Goal: Contribute content

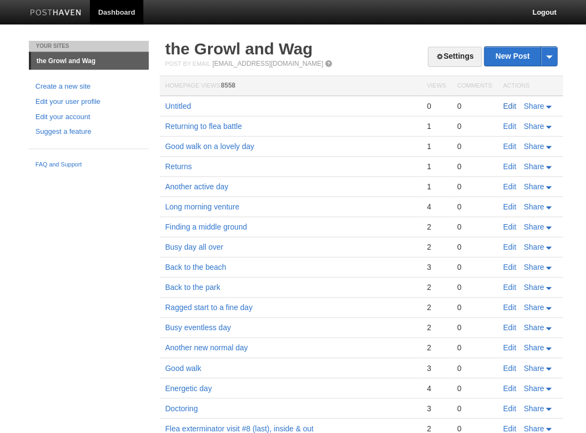
click at [509, 105] on link "Edit" at bounding box center [509, 106] width 13 height 9
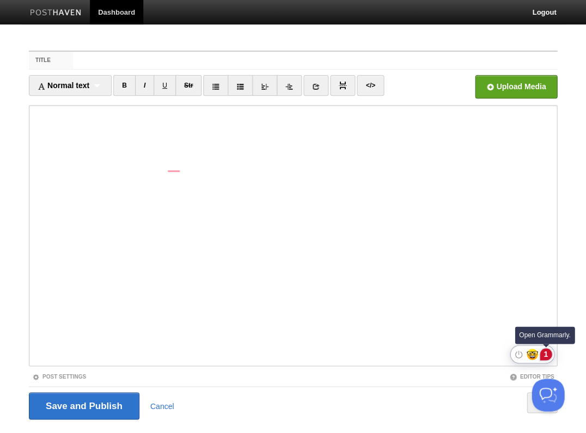
click at [544, 354] on div "1" at bounding box center [546, 354] width 12 height 12
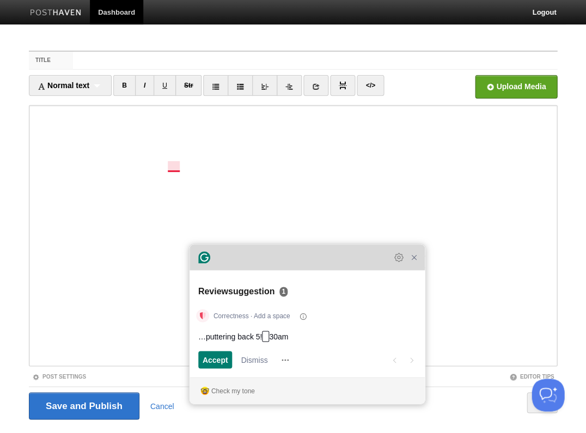
drag, startPoint x: 233, startPoint y: 128, endPoint x: 263, endPoint y: 255, distance: 130.9
click at [263, 255] on div "Grammarly Assistant Review suggestion 1 Correctness · Add a space …puttering ba…" at bounding box center [306, 324] width 235 height 160
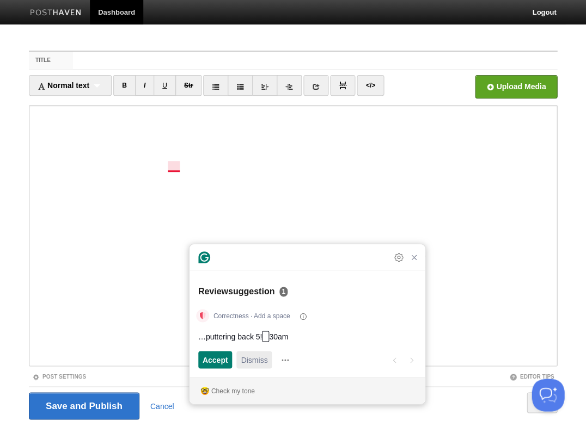
click at [250, 362] on span "Dismiss" at bounding box center [254, 359] width 27 height 11
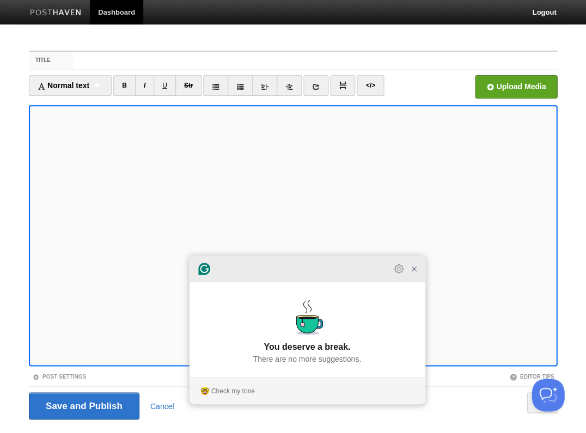
click at [412, 273] on icon "Close Grammarly Assistant" at bounding box center [413, 269] width 9 height 9
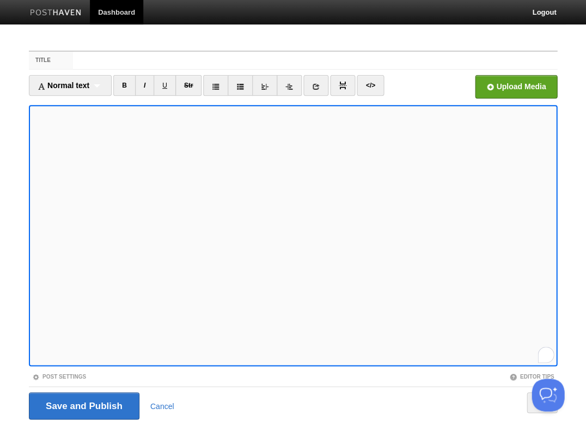
scroll to position [26, 0]
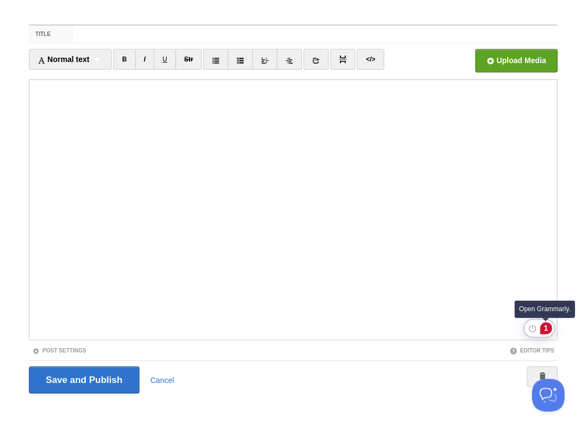
click at [546, 327] on div "1" at bounding box center [546, 328] width 12 height 12
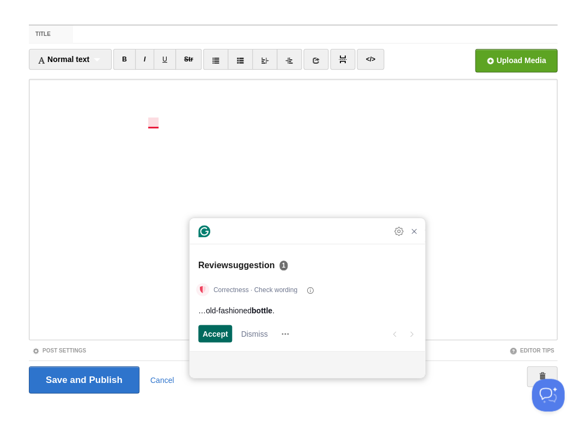
click at [211, 334] on span "Accept" at bounding box center [216, 333] width 26 height 11
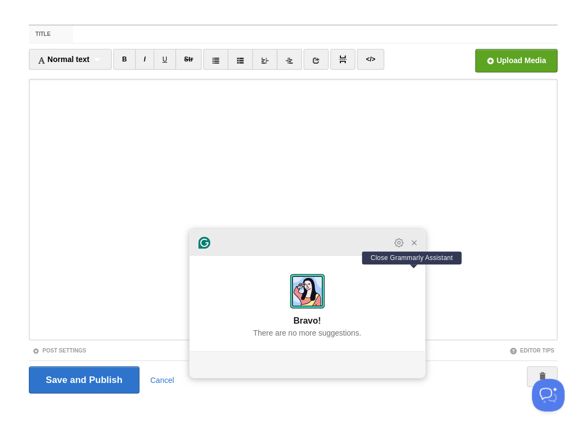
click at [416, 247] on icon "Close Grammarly Assistant" at bounding box center [413, 242] width 9 height 9
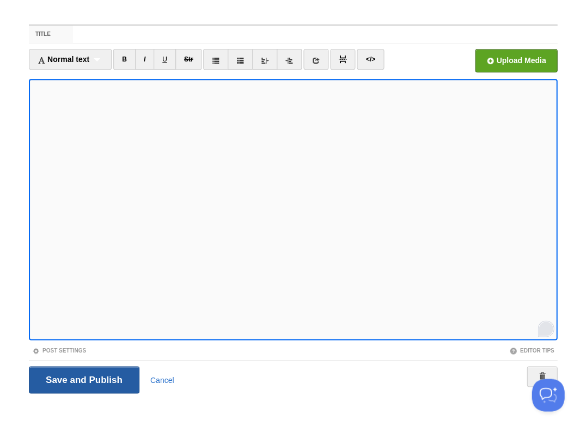
click at [83, 379] on input "Save and Publish" at bounding box center [84, 379] width 111 height 27
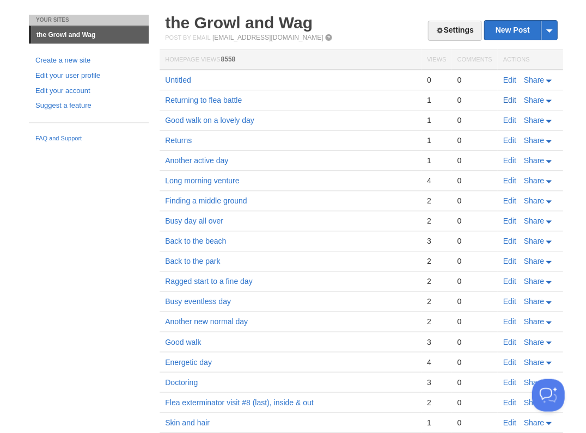
click at [507, 98] on link "Edit" at bounding box center [509, 100] width 13 height 9
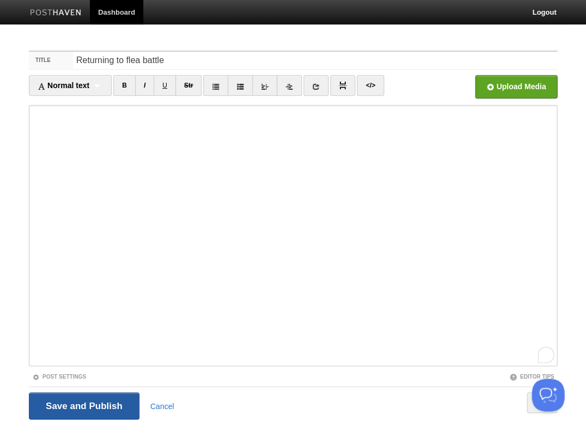
click at [99, 405] on input "Save and Publish" at bounding box center [84, 406] width 111 height 27
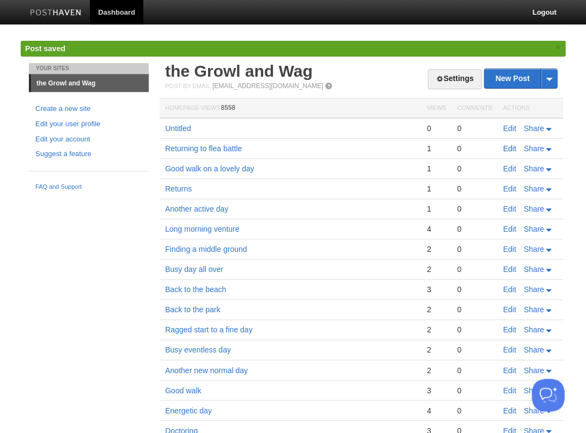
click at [507, 145] on link "Edit" at bounding box center [509, 148] width 13 height 9
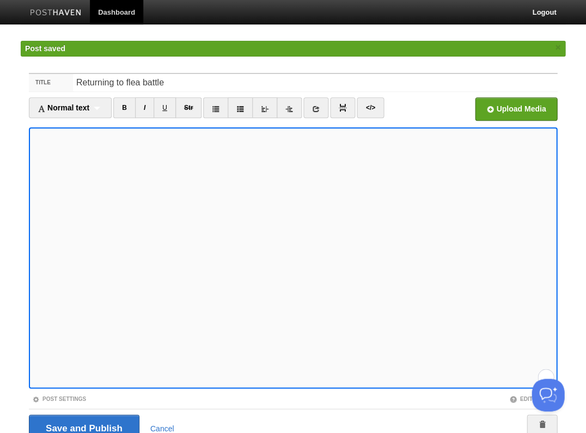
scroll to position [176, 0]
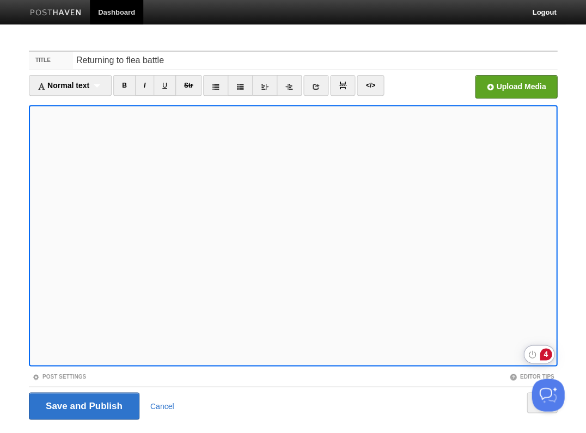
click at [546, 353] on div "4" at bounding box center [546, 354] width 12 height 12
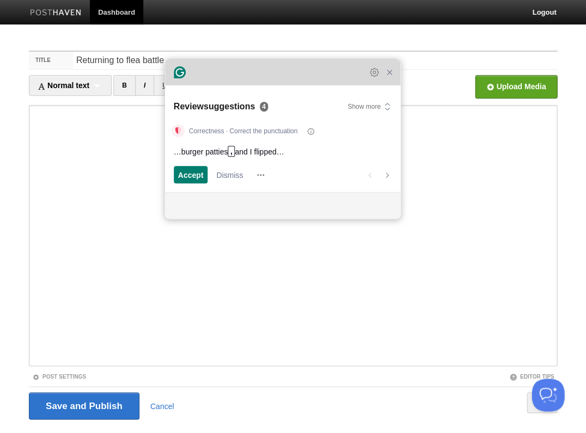
drag, startPoint x: 393, startPoint y: 203, endPoint x: 239, endPoint y: 78, distance: 197.8
click at [239, 78] on div "Grammarly Assistant Review suggestions 4 Show more Correctness · Correct the pu…" at bounding box center [282, 139] width 235 height 160
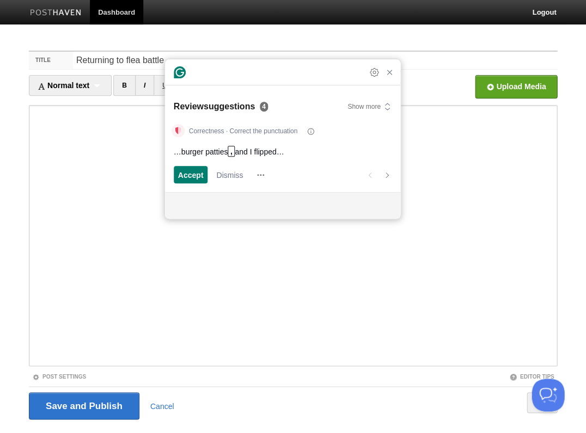
scroll to position [492, 0]
click at [189, 171] on span "Accept" at bounding box center [191, 174] width 26 height 11
click at [189, 172] on span "Accept" at bounding box center [191, 174] width 26 height 11
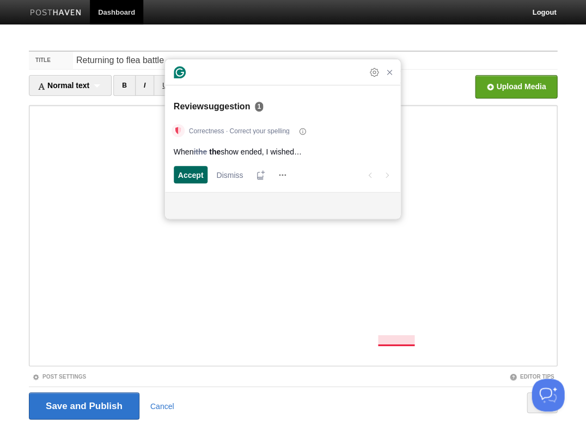
click at [190, 172] on span "Accept" at bounding box center [191, 174] width 26 height 11
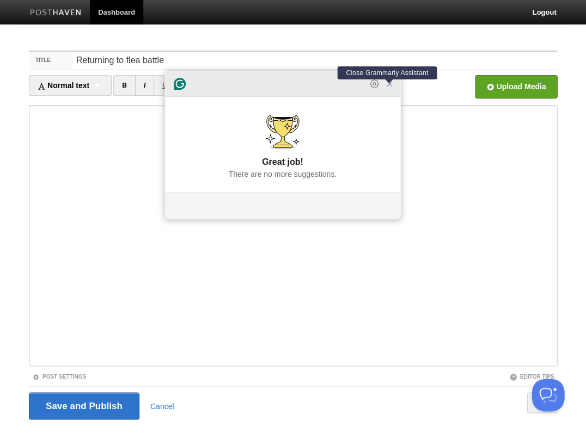
click at [390, 88] on icon "Close Grammarly Assistant" at bounding box center [389, 83] width 9 height 9
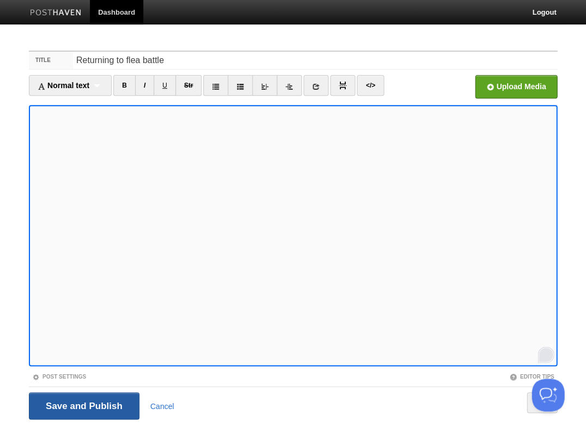
click at [90, 413] on input "Save and Publish" at bounding box center [84, 406] width 111 height 27
